Goal: Contribute content: Add original content to the website for others to see

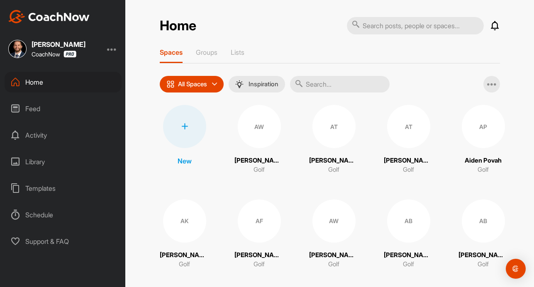
click at [38, 109] on div "Feed" at bounding box center [63, 108] width 117 height 21
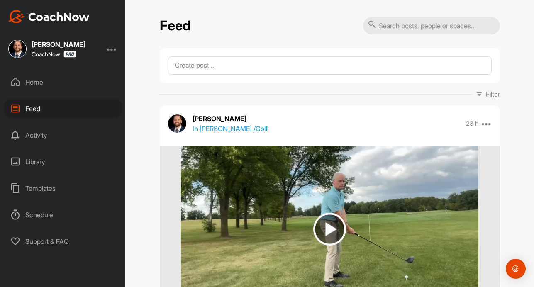
click at [38, 140] on div "Activity" at bounding box center [63, 135] width 117 height 21
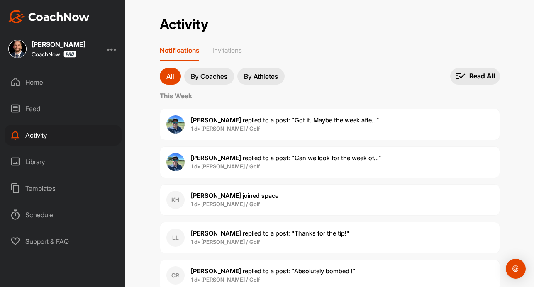
click at [37, 186] on div "Templates" at bounding box center [63, 188] width 117 height 21
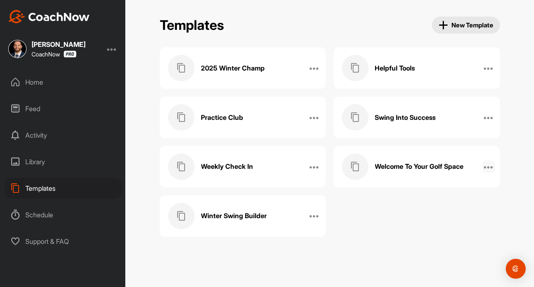
click at [486, 164] on icon at bounding box center [488, 167] width 10 height 10
click at [398, 220] on div "2025 Winter Champ Edit Name Manage Posts Manage Members Delete Helpful Tools Ed…" at bounding box center [330, 141] width 340 height 189
click at [406, 166] on h3 "Welcome To Your Golf Space" at bounding box center [418, 166] width 89 height 9
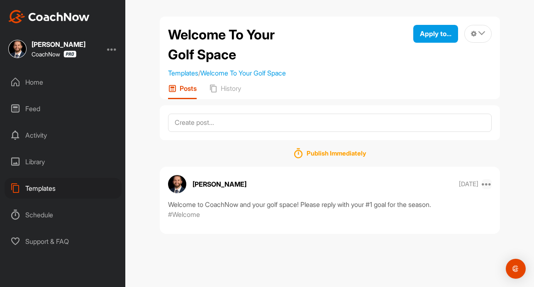
click at [488, 186] on icon at bounding box center [486, 184] width 10 height 10
click at [421, 233] on button "Edit" at bounding box center [435, 238] width 112 height 27
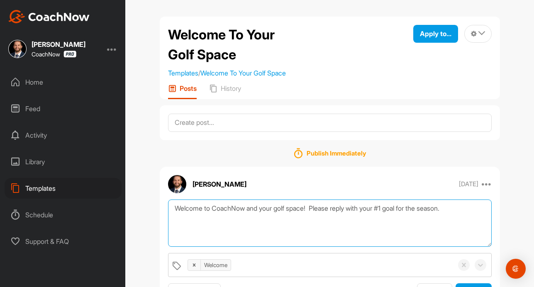
drag, startPoint x: 460, startPoint y: 209, endPoint x: 340, endPoint y: 211, distance: 119.8
click at [340, 209] on textarea "Welcome to CoachNow and your golf space! Please reply with your #1 goal for the…" at bounding box center [329, 223] width 323 height 48
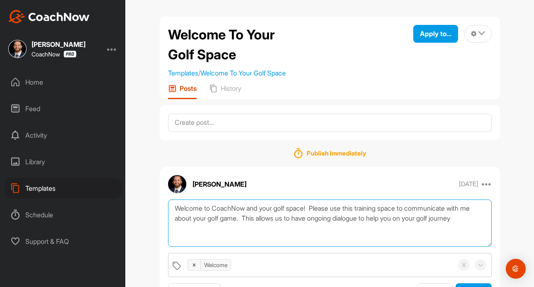
type textarea "Welcome to CoachNow and your golf space! Please use this training space to comm…"
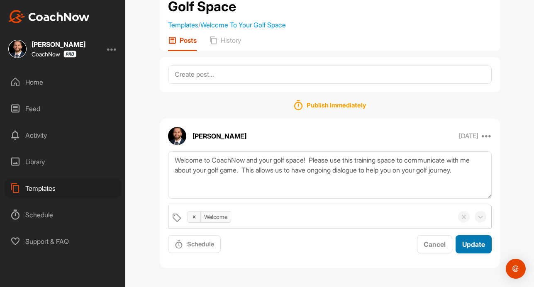
click at [482, 250] on button "Update" at bounding box center [473, 244] width 36 height 18
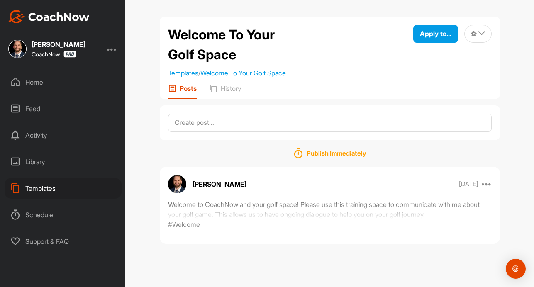
scroll to position [0, 0]
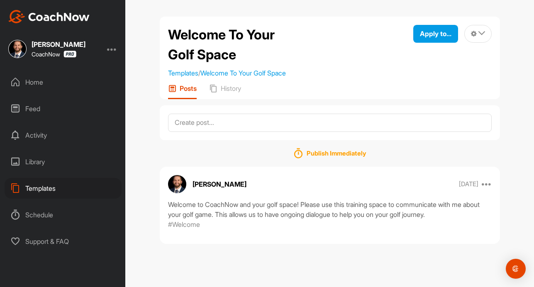
click at [33, 189] on div "Templates" at bounding box center [63, 188] width 117 height 21
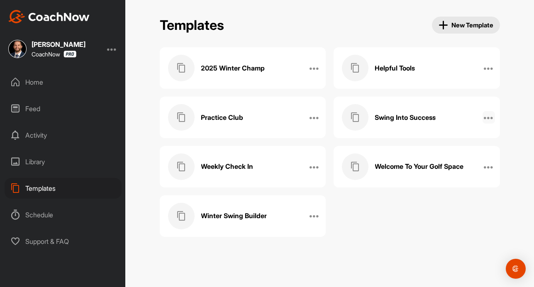
click at [486, 121] on icon at bounding box center [488, 117] width 10 height 10
click at [448, 218] on li "Delete" at bounding box center [461, 219] width 67 height 26
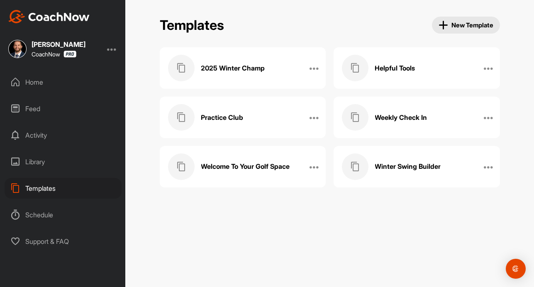
click at [404, 114] on h3 "Weekly Check In" at bounding box center [400, 117] width 52 height 9
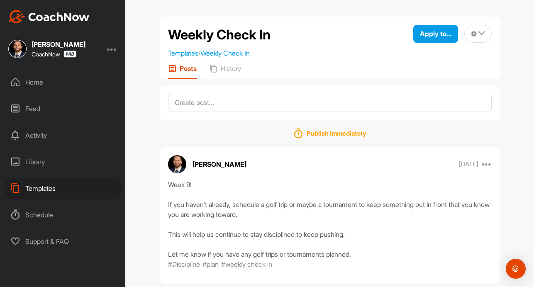
click at [50, 187] on div "Templates" at bounding box center [63, 188] width 117 height 21
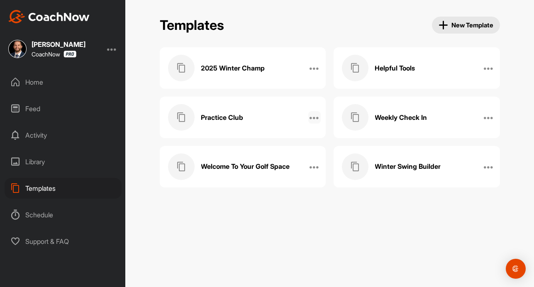
click at [315, 118] on icon at bounding box center [314, 117] width 10 height 10
click at [286, 218] on li "Delete" at bounding box center [287, 219] width 67 height 26
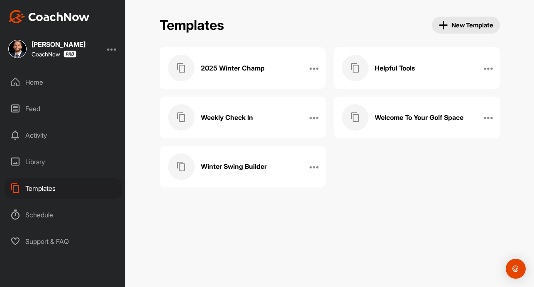
click at [425, 68] on div "Helpful Tools" at bounding box center [408, 68] width 132 height 27
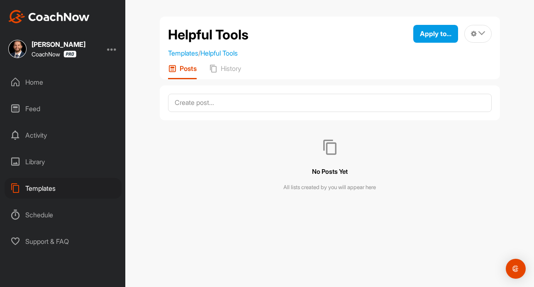
click at [56, 189] on div "Templates" at bounding box center [63, 188] width 117 height 21
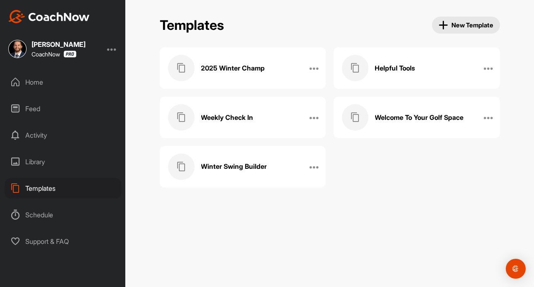
click at [397, 70] on h3 "Helpful Tools" at bounding box center [394, 68] width 40 height 9
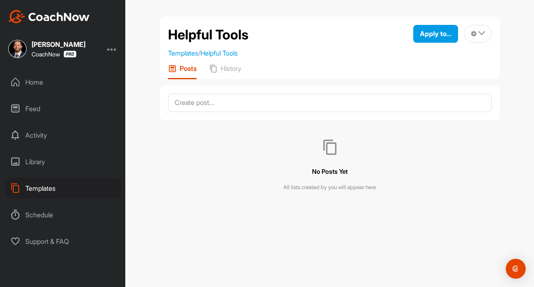
click at [49, 183] on div "Templates" at bounding box center [63, 188] width 117 height 21
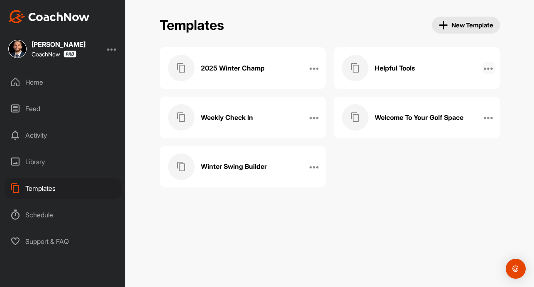
click at [489, 68] on icon at bounding box center [488, 68] width 10 height 10
click at [452, 171] on li "Delete" at bounding box center [461, 169] width 67 height 26
click at [426, 121] on h3 "Winter Swing Builder" at bounding box center [407, 117] width 66 height 9
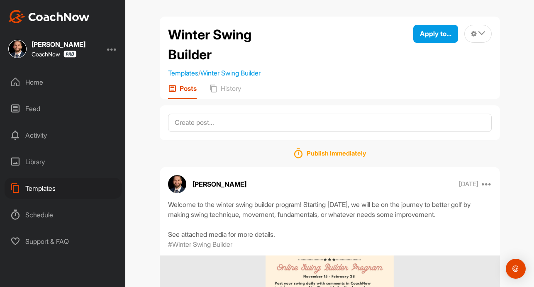
click at [61, 192] on div "Templates" at bounding box center [63, 188] width 117 height 21
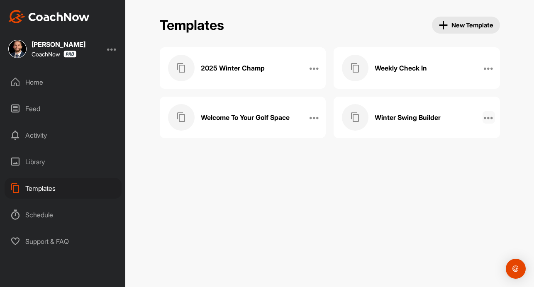
click at [487, 119] on icon at bounding box center [488, 117] width 10 height 10
click at [434, 220] on li "Delete" at bounding box center [461, 219] width 67 height 26
click at [242, 65] on h3 "2025 Winter Champ" at bounding box center [233, 68] width 64 height 9
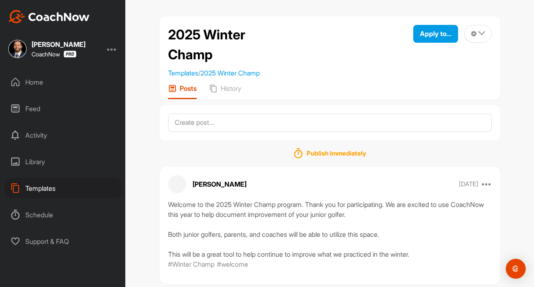
scroll to position [16, 0]
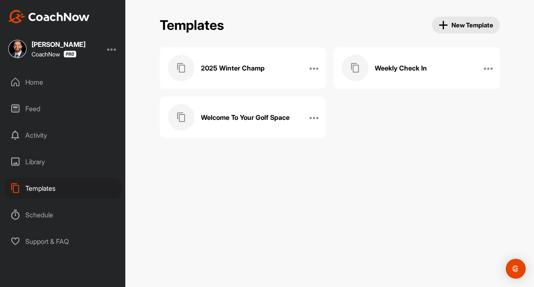
click at [50, 213] on div "Schedule" at bounding box center [63, 214] width 117 height 21
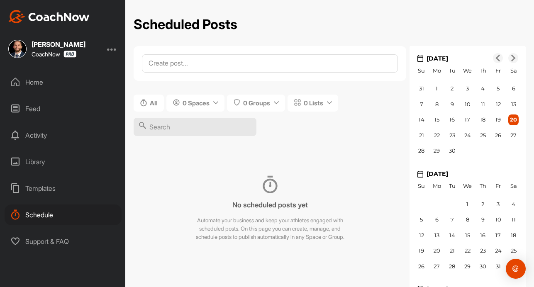
click at [49, 172] on div "Home Feed Activity Library Templates Schedule Support & FAQ" at bounding box center [62, 162] width 125 height 180
click at [46, 162] on div "Library" at bounding box center [63, 161] width 117 height 21
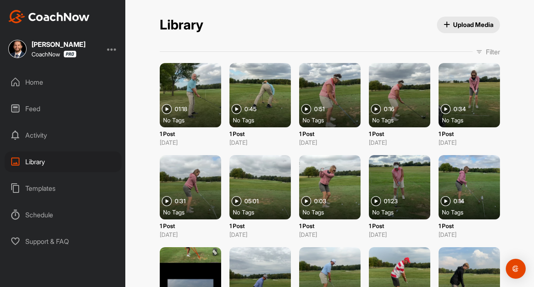
click at [44, 210] on div "Schedule" at bounding box center [63, 214] width 117 height 21
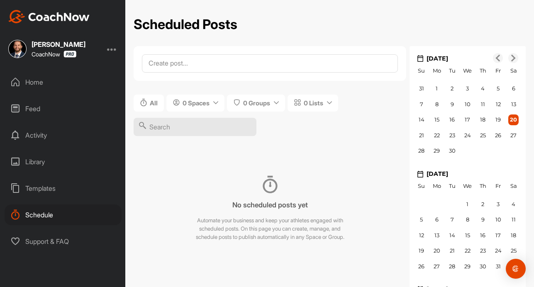
click at [46, 109] on div "Feed" at bounding box center [63, 108] width 117 height 21
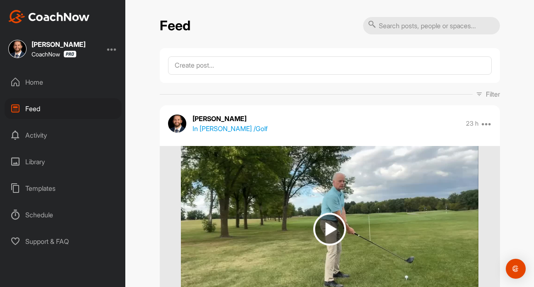
click at [41, 87] on div "Home" at bounding box center [63, 82] width 117 height 21
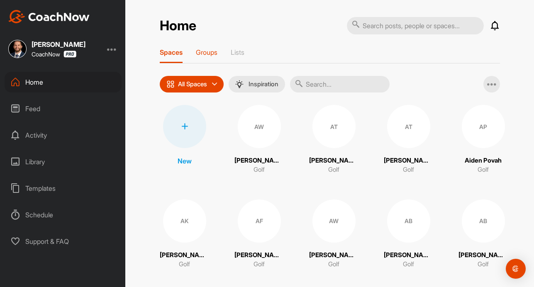
click at [215, 49] on p "Groups" at bounding box center [207, 52] width 22 height 8
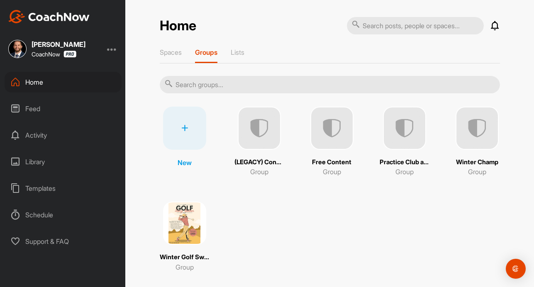
click at [402, 130] on img at bounding box center [404, 128] width 43 height 43
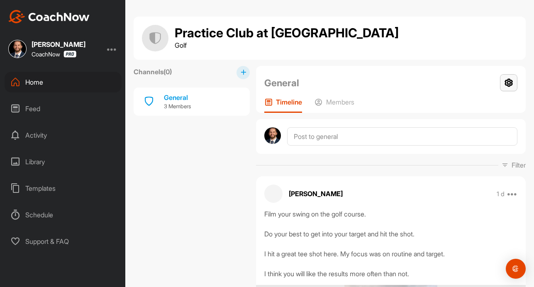
click at [500, 87] on icon at bounding box center [508, 82] width 17 height 17
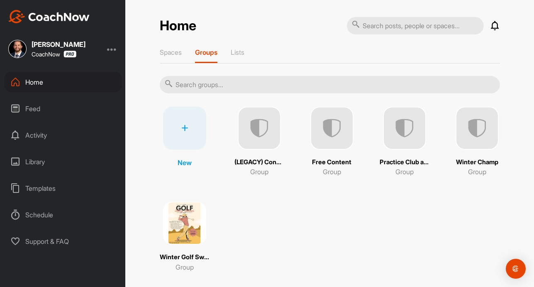
click at [206, 238] on img at bounding box center [184, 222] width 43 height 43
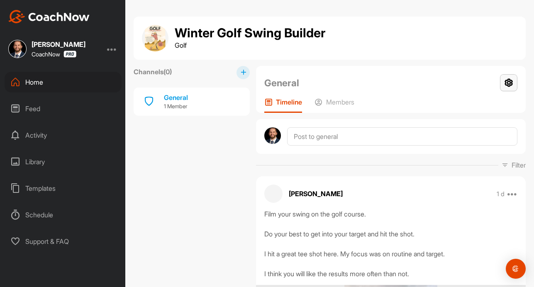
click at [500, 78] on icon at bounding box center [508, 82] width 17 height 17
click at [465, 109] on li "Group Settings" at bounding box center [484, 106] width 68 height 27
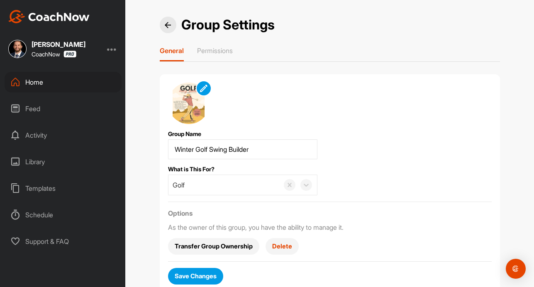
scroll to position [25, 0]
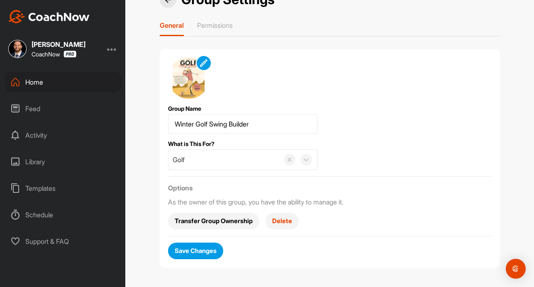
click at [278, 220] on span "Delete" at bounding box center [282, 220] width 20 height 9
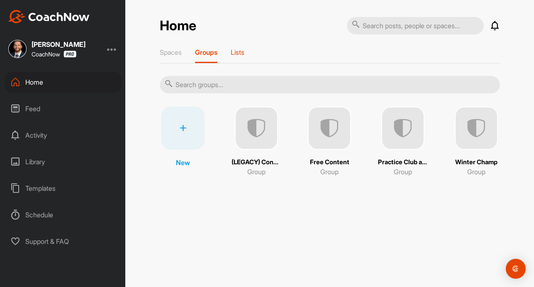
click at [235, 59] on div "Lists" at bounding box center [237, 55] width 14 height 15
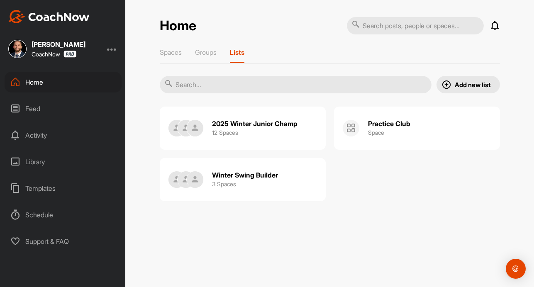
click at [278, 179] on div "Winter Swing Builder 3 Spaces" at bounding box center [245, 179] width 66 height 27
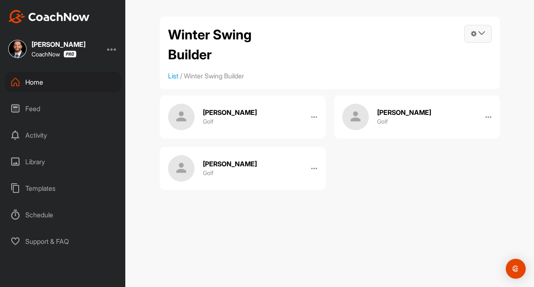
click at [484, 34] on icon at bounding box center [481, 33] width 7 height 7
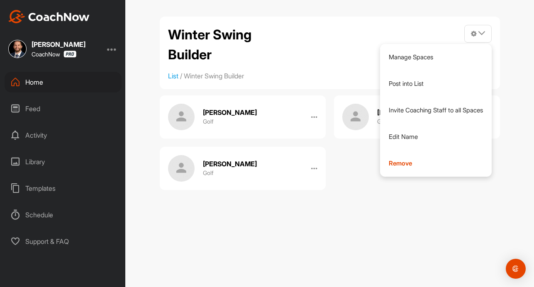
click at [358, 199] on div "Winter Swing Builder Manage Spaces Post into List Invite Coaching Staff to all …" at bounding box center [329, 143] width 408 height 287
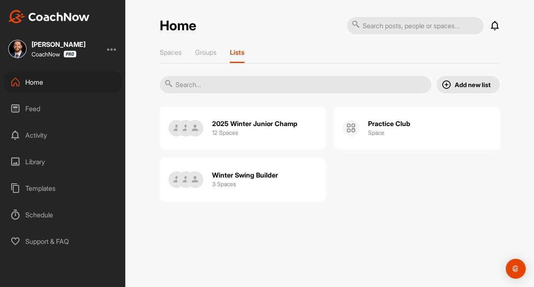
click at [115, 51] on div at bounding box center [112, 49] width 10 height 10
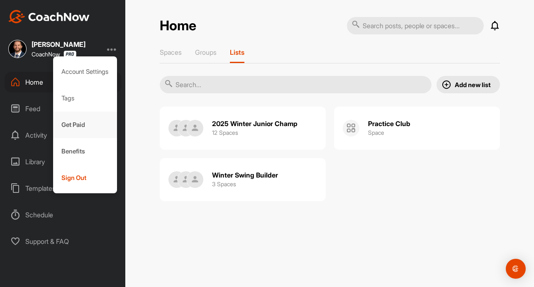
click at [79, 124] on div "Get Paid" at bounding box center [85, 125] width 64 height 27
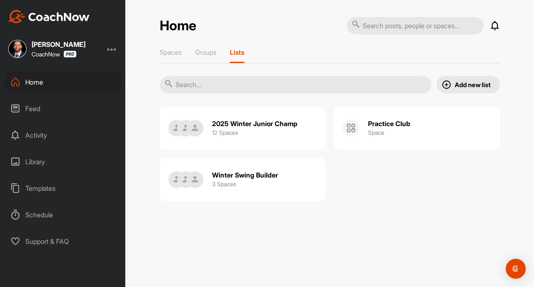
click at [43, 241] on div "Support & FAQ" at bounding box center [63, 241] width 117 height 21
click at [42, 81] on div "Home" at bounding box center [63, 82] width 117 height 21
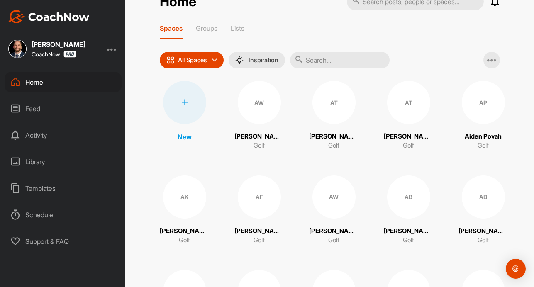
scroll to position [24, 0]
click at [48, 189] on div "Templates" at bounding box center [63, 188] width 117 height 21
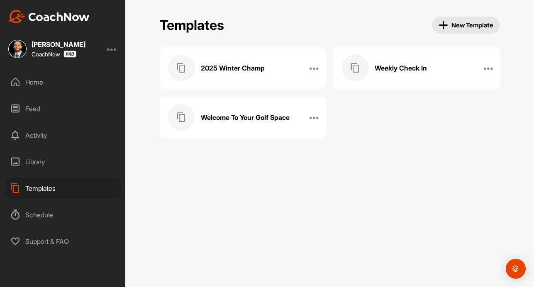
click at [433, 70] on div "Weekly Check In" at bounding box center [408, 68] width 132 height 27
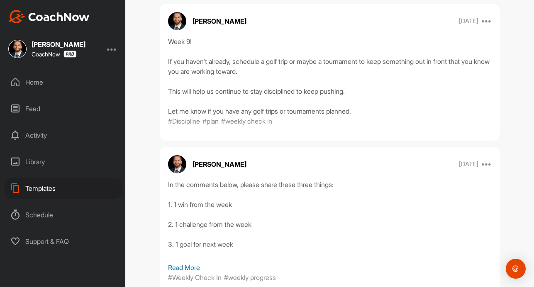
scroll to position [143, 0]
click at [42, 191] on div "Templates" at bounding box center [63, 188] width 117 height 21
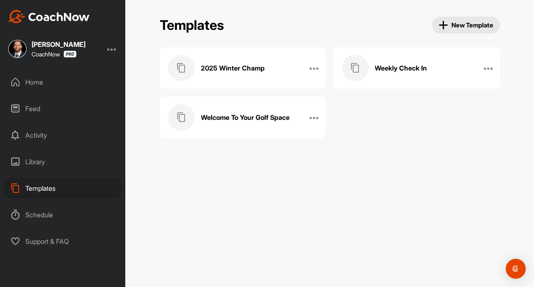
click at [45, 215] on div "Schedule" at bounding box center [63, 214] width 117 height 21
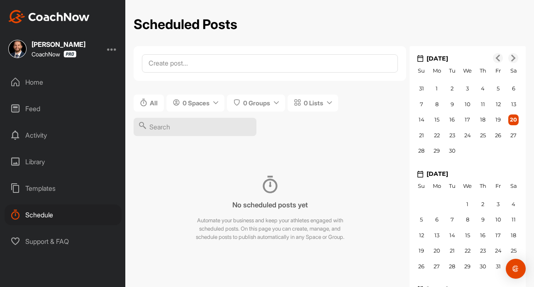
click at [36, 190] on div "Templates" at bounding box center [63, 188] width 117 height 21
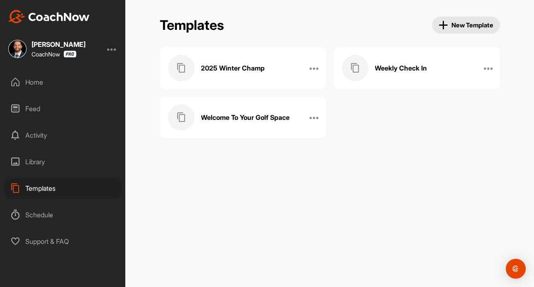
click at [252, 77] on div "2025 Winter Champ" at bounding box center [234, 68] width 132 height 27
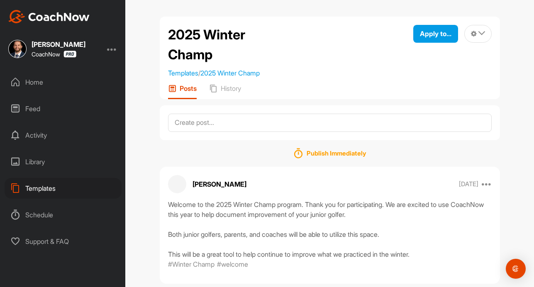
scroll to position [16, 0]
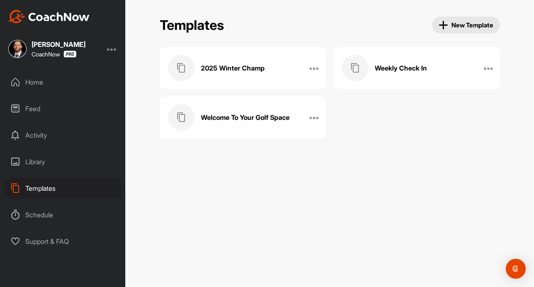
click at [260, 124] on div "Welcome To Your Golf Space" at bounding box center [234, 117] width 132 height 27
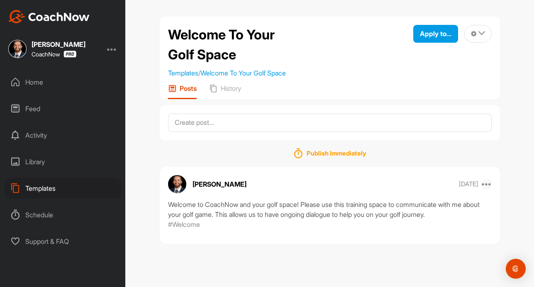
click at [483, 184] on icon at bounding box center [486, 184] width 10 height 10
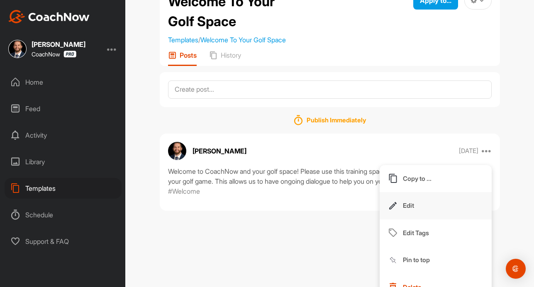
scroll to position [47, 0]
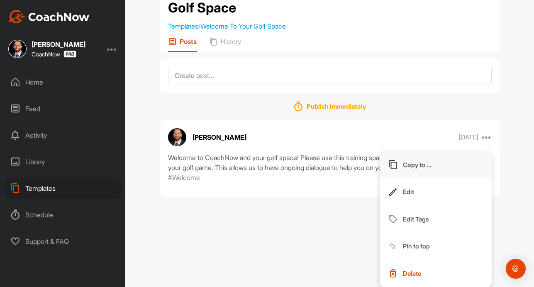
click at [415, 168] on p "Copy to ..." at bounding box center [417, 164] width 29 height 9
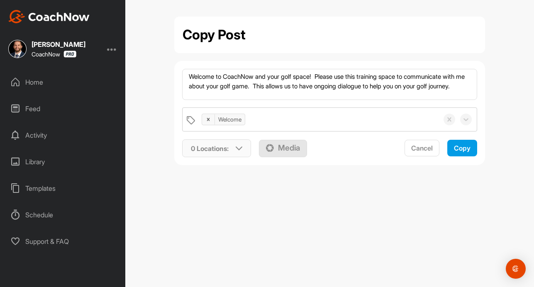
click at [236, 155] on div "0 Locations :" at bounding box center [216, 148] width 68 height 19
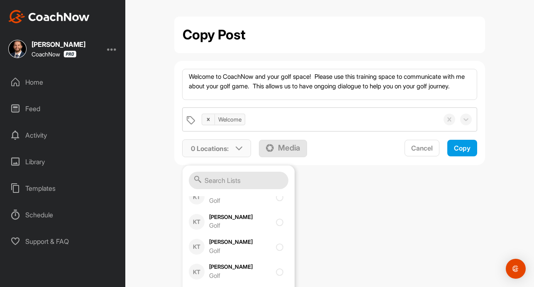
scroll to position [302, 0]
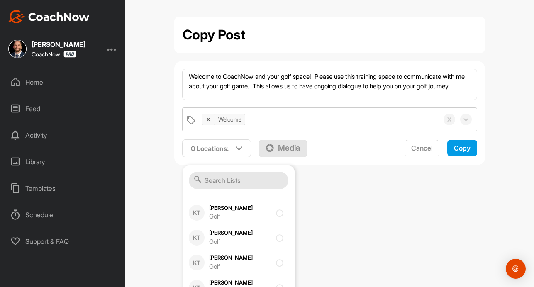
click at [135, 203] on div "Copy Post Welcome to CoachNow and your golf space! Please use this training spa…" at bounding box center [329, 143] width 408 height 287
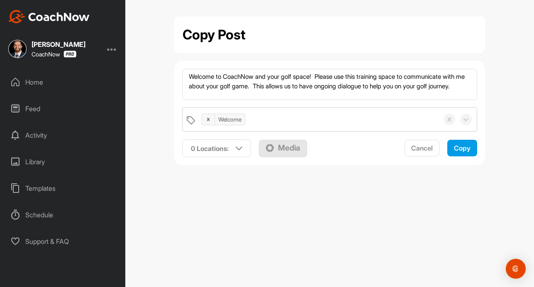
click at [49, 102] on div "Feed" at bounding box center [63, 108] width 117 height 21
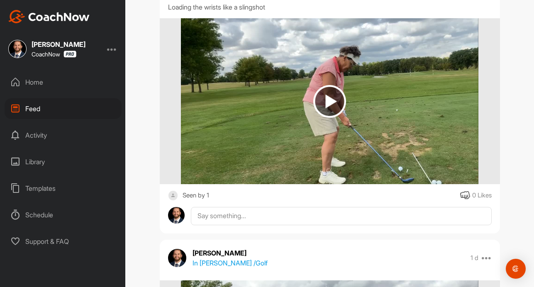
scroll to position [691, 0]
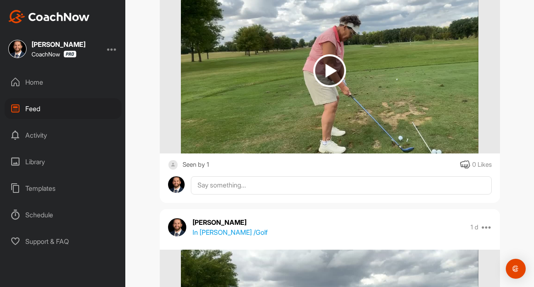
click at [46, 143] on div "Activity" at bounding box center [63, 135] width 117 height 21
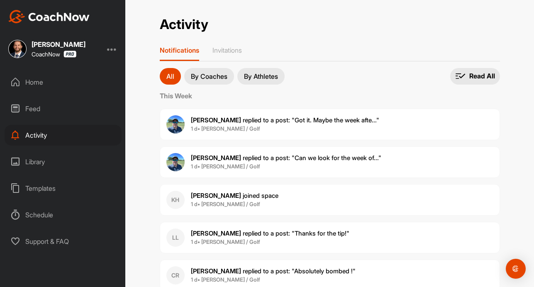
click at [224, 198] on span "[PERSON_NAME] joined space" at bounding box center [234, 196] width 87 height 8
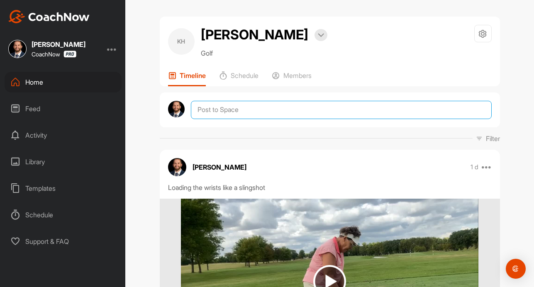
click at [338, 117] on textarea at bounding box center [341, 110] width 300 height 18
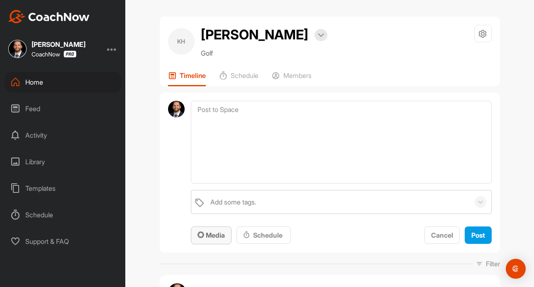
click at [221, 235] on span "Media" at bounding box center [210, 235] width 27 height 8
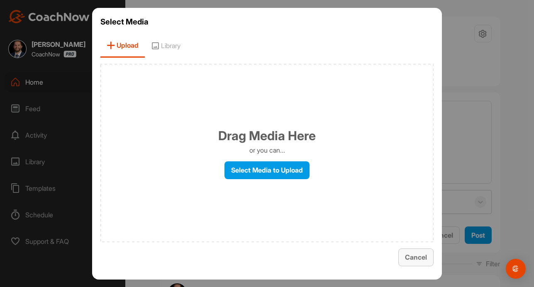
click at [410, 256] on span "Cancel" at bounding box center [416, 257] width 22 height 8
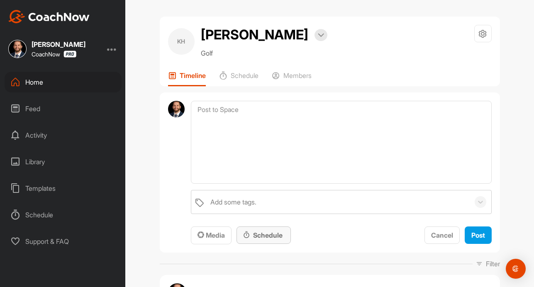
click at [279, 239] on div "Schedule" at bounding box center [263, 235] width 41 height 10
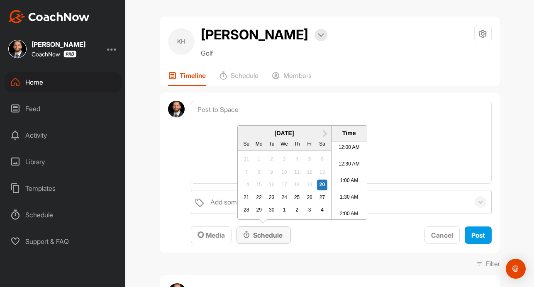
scroll to position [666, 0]
click at [346, 248] on div "Add some tags. To pick up a draggable item, press the space bar. While dragging…" at bounding box center [330, 172] width 340 height 160
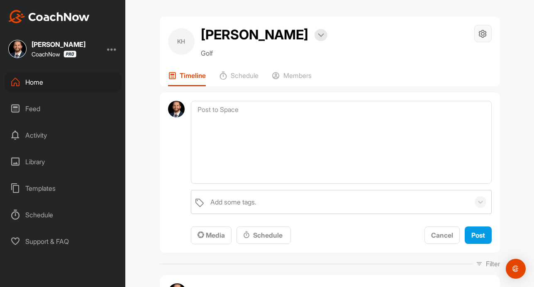
click at [489, 40] on div at bounding box center [482, 33] width 17 height 17
click at [160, 165] on div "Add some tags. To pick up a draggable item, press the space bar. While dragging…" at bounding box center [330, 172] width 340 height 160
click at [45, 85] on div "Home" at bounding box center [63, 82] width 117 height 21
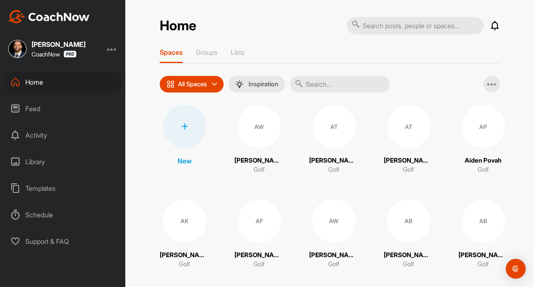
click at [44, 218] on div "Schedule" at bounding box center [63, 214] width 117 height 21
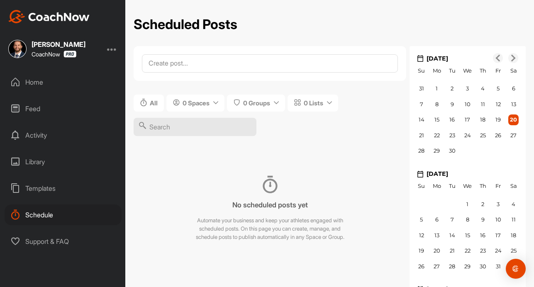
click at [47, 182] on div "Templates" at bounding box center [63, 188] width 117 height 21
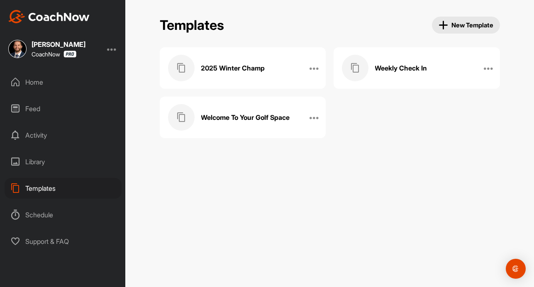
click at [413, 63] on div "Weekly Check In" at bounding box center [408, 68] width 132 height 27
click at [315, 122] on icon at bounding box center [314, 117] width 10 height 10
click at [247, 118] on h3 "Welcome To Your Golf Space" at bounding box center [245, 117] width 89 height 9
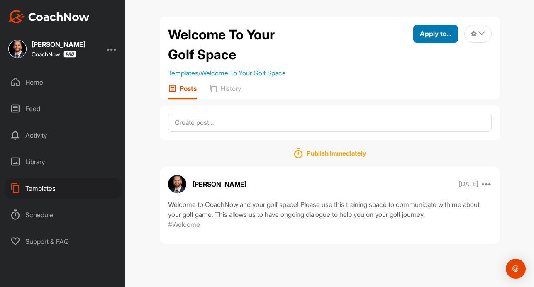
click at [449, 36] on span "Apply to..." at bounding box center [436, 33] width 32 height 8
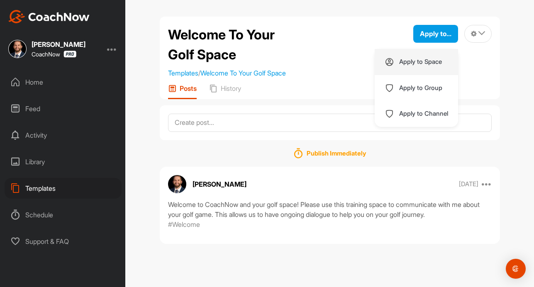
click at [437, 63] on p "Apply to Space" at bounding box center [420, 61] width 43 height 7
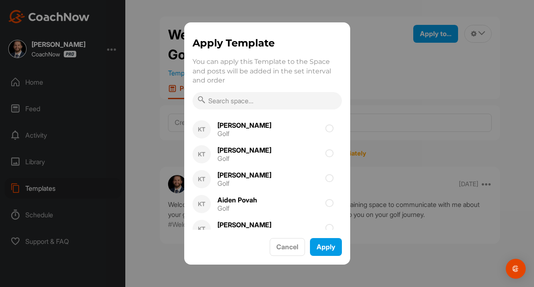
click at [308, 98] on input "text" at bounding box center [266, 100] width 149 height 17
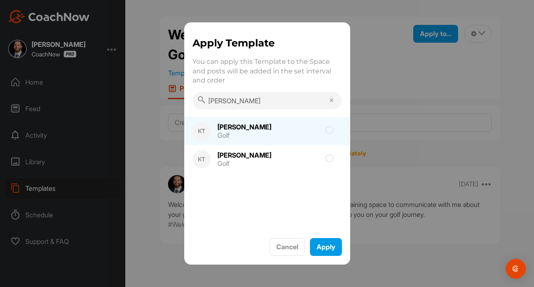
type input "[PERSON_NAME]"
click at [330, 130] on icon at bounding box center [329, 130] width 8 height 8
click at [285, 130] on input "checkbox" at bounding box center [281, 132] width 5 height 5
checkbox input "true"
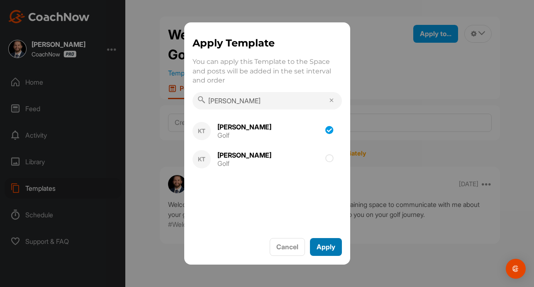
click at [323, 250] on span "Apply" at bounding box center [325, 247] width 19 height 8
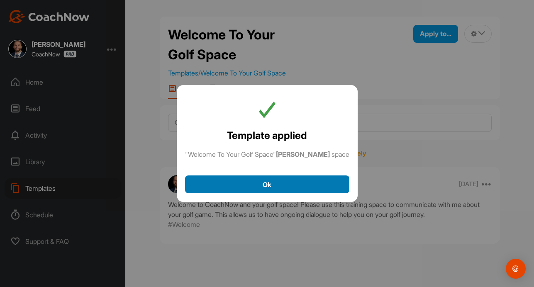
click at [308, 182] on div "Ok" at bounding box center [267, 184] width 151 height 10
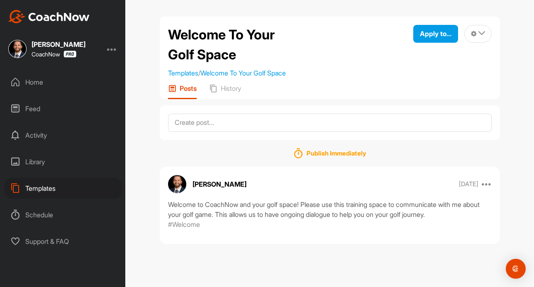
click at [34, 81] on div "Home" at bounding box center [63, 82] width 117 height 21
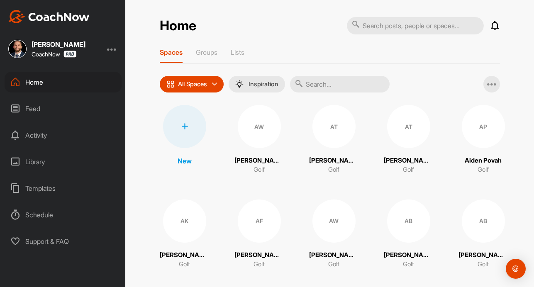
click at [33, 81] on div "Home" at bounding box center [63, 82] width 117 height 21
click at [53, 185] on div "Templates" at bounding box center [63, 188] width 117 height 21
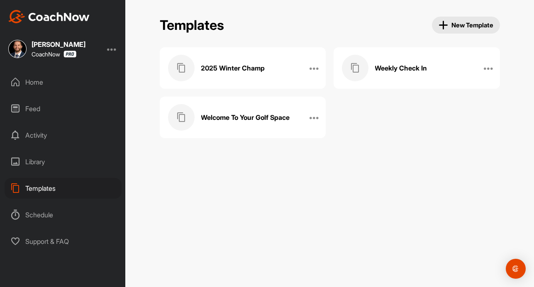
click at [47, 216] on div "Schedule" at bounding box center [63, 214] width 117 height 21
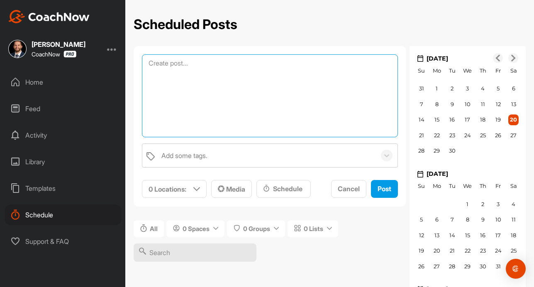
click at [226, 67] on textarea at bounding box center [270, 95] width 256 height 83
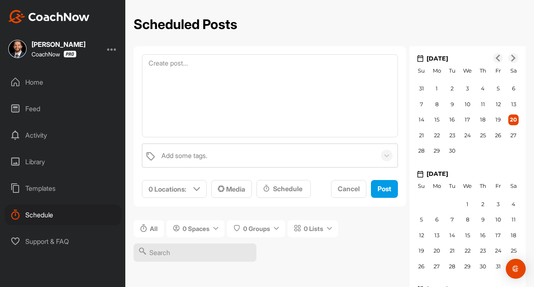
click at [53, 192] on div "Templates" at bounding box center [63, 188] width 117 height 21
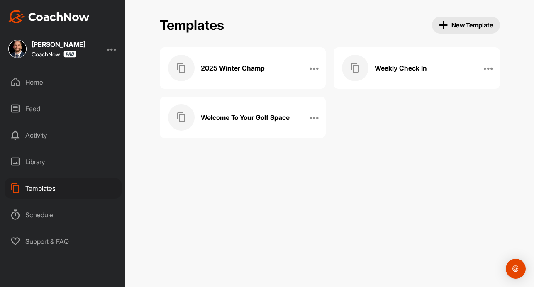
click at [427, 73] on div "Weekly Check In" at bounding box center [408, 68] width 132 height 27
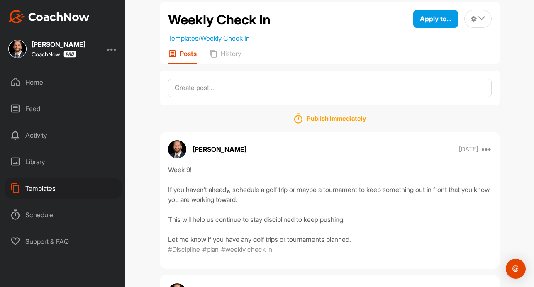
scroll to position [16, 0]
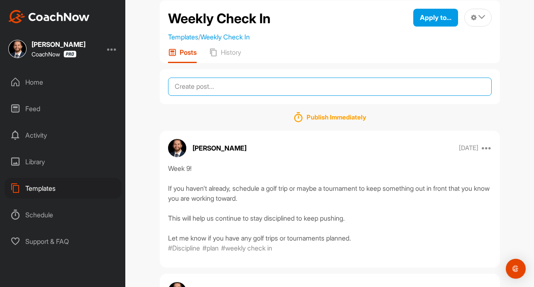
click at [243, 88] on textarea at bounding box center [329, 87] width 323 height 18
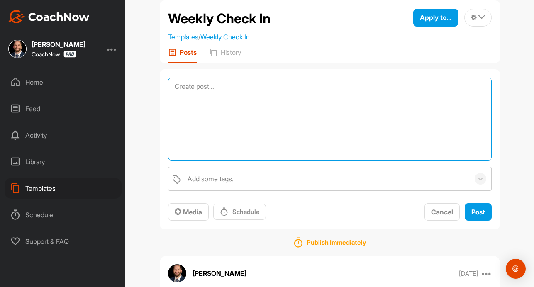
type textarea "D"
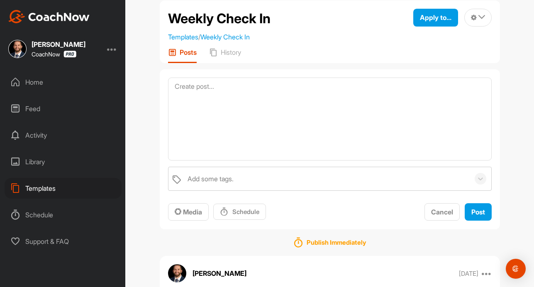
click at [44, 189] on div "Templates" at bounding box center [63, 188] width 117 height 21
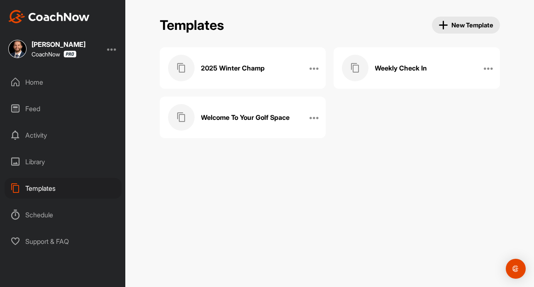
click at [451, 29] on span "New Template" at bounding box center [465, 25] width 55 height 10
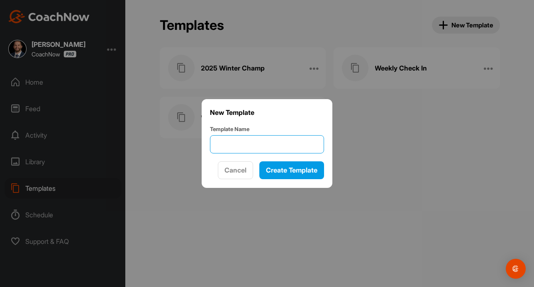
click at [245, 147] on input "Template Name" at bounding box center [267, 144] width 114 height 18
type input "z"
type input "Monthly Check-In"
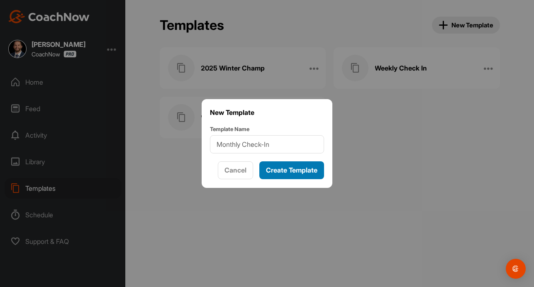
click at [266, 167] on span "Create Template" at bounding box center [291, 170] width 51 height 8
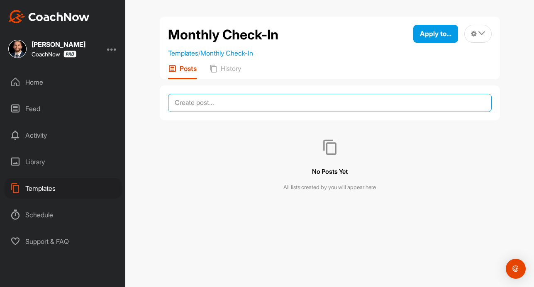
click at [278, 107] on textarea at bounding box center [329, 103] width 323 height 18
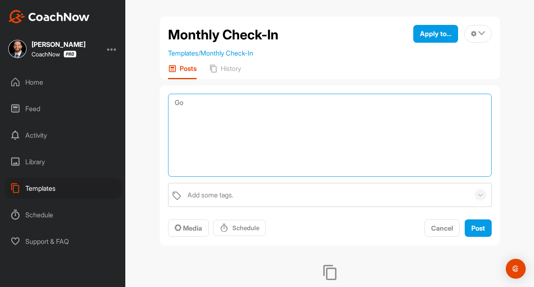
type textarea "G"
type textarea "H"
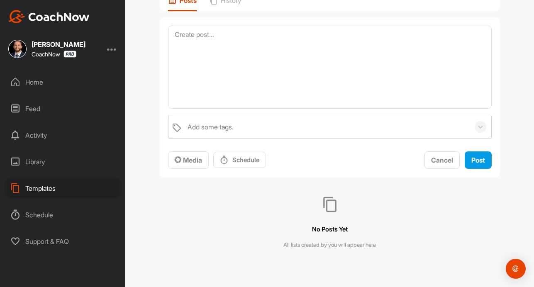
click at [52, 187] on div "Templates" at bounding box center [63, 188] width 117 height 21
